Goal: Task Accomplishment & Management: Manage account settings

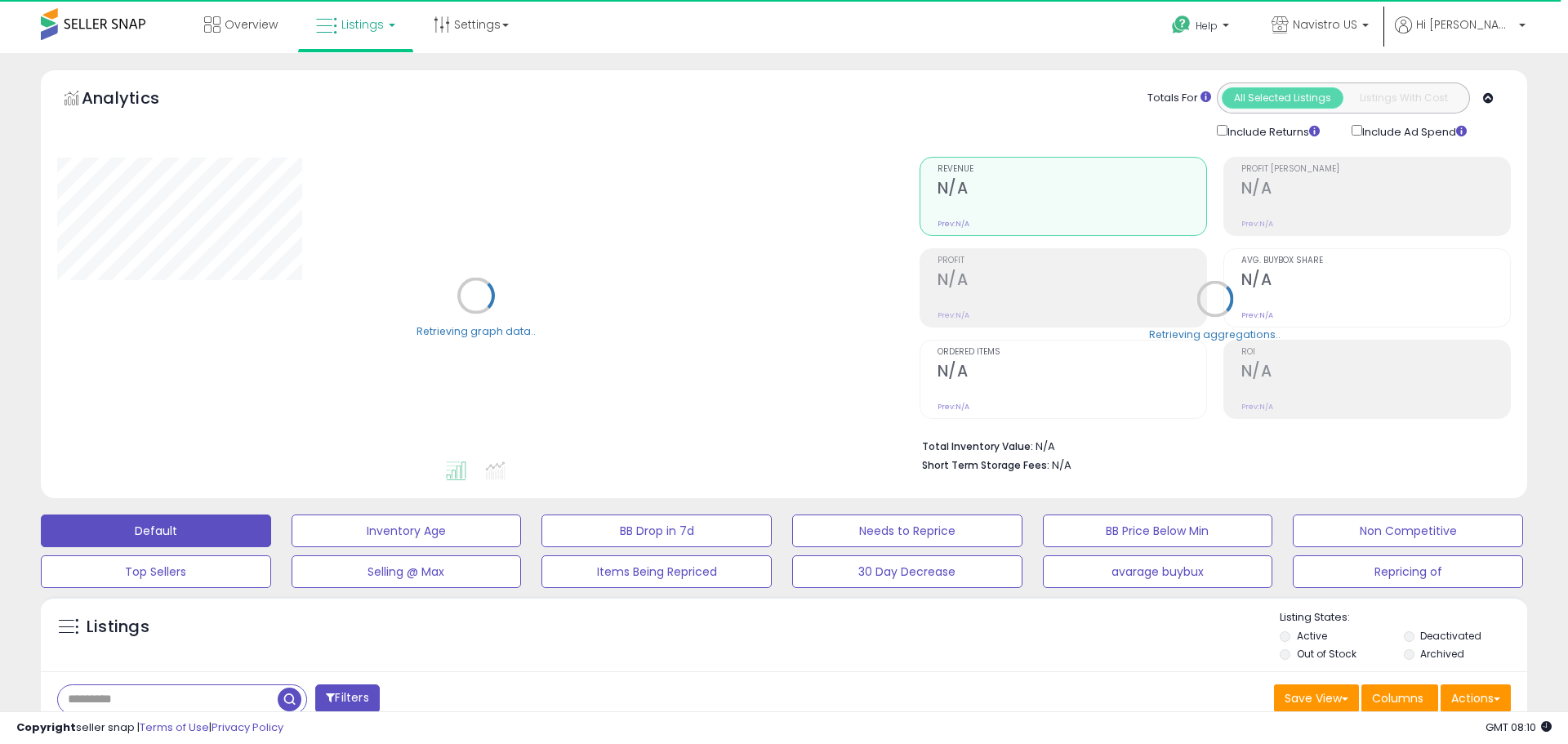
click at [186, 692] on input "text" at bounding box center [237, 699] width 359 height 28
paste input "**********"
type input "**********"
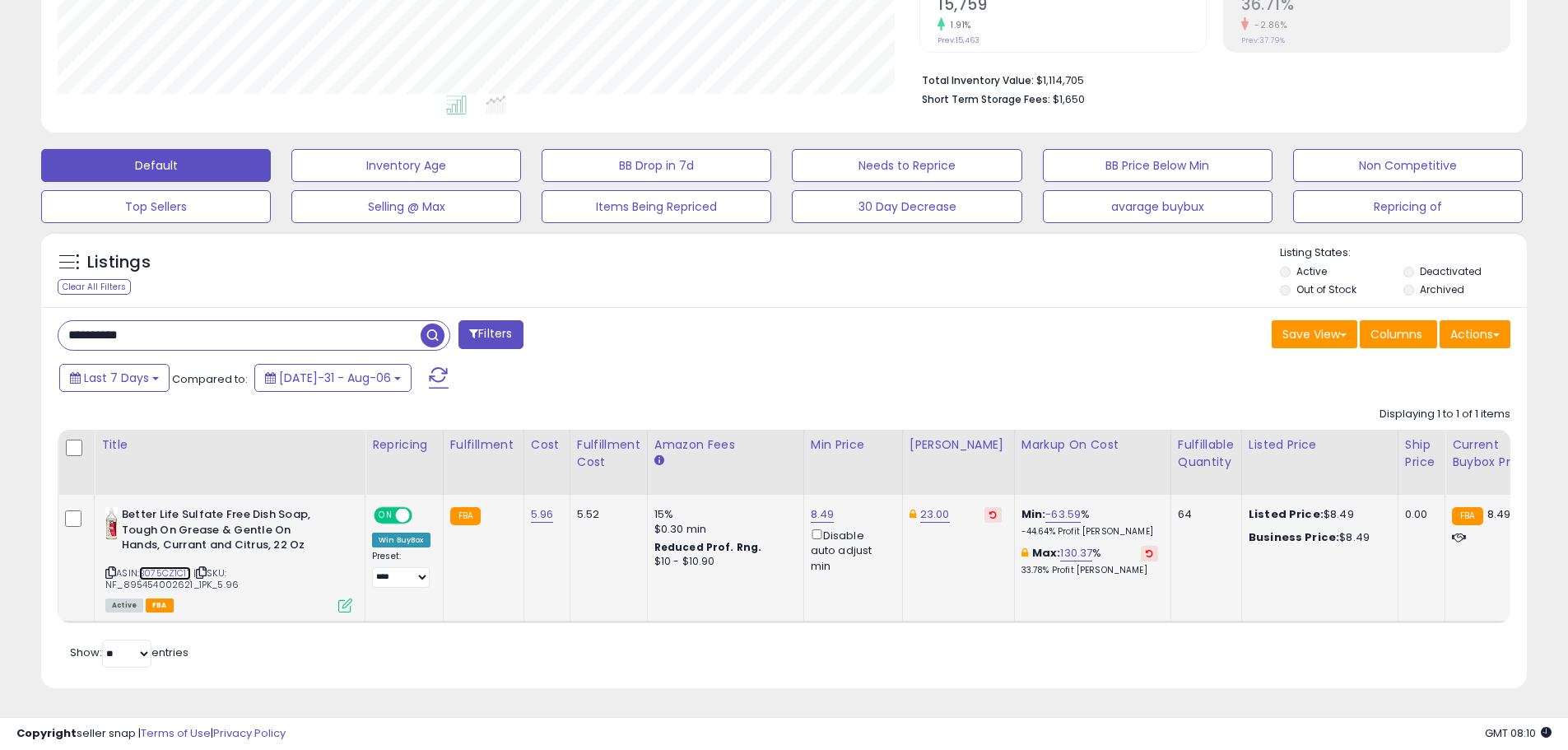
click at [187, 566] on link "B075CZ1C1T" at bounding box center [165, 573] width 52 height 14
